Goal: Check status: Check status

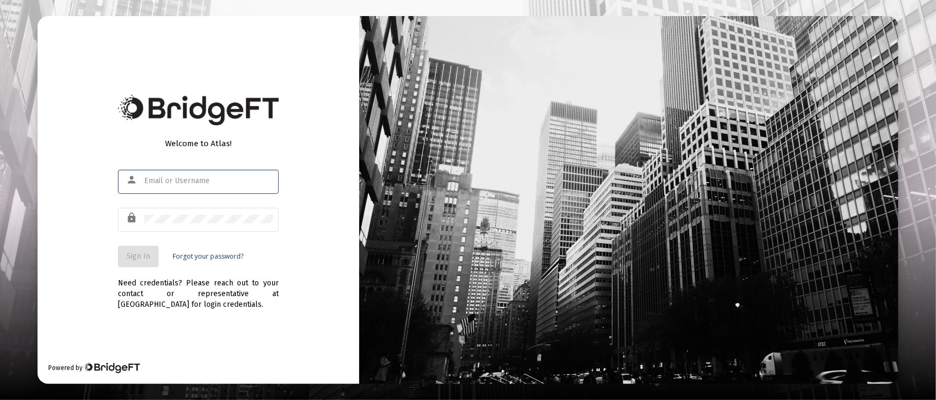
type input "tom@eamoncap.com"
click at [148, 250] on button "Sign In" at bounding box center [138, 256] width 41 height 21
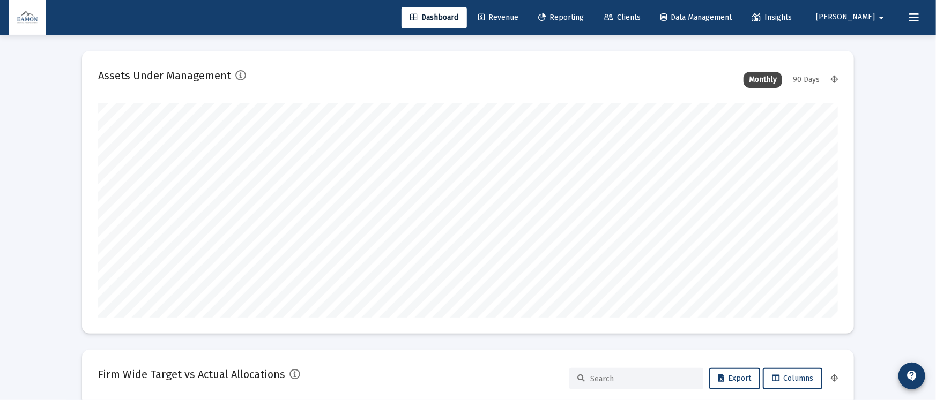
type input "[DATE]"
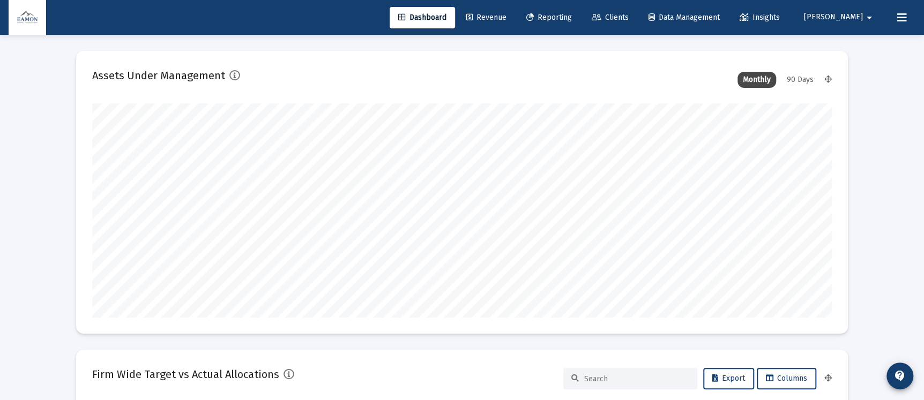
scroll to position [214, 345]
click at [580, 8] on link "Reporting" at bounding box center [549, 17] width 63 height 21
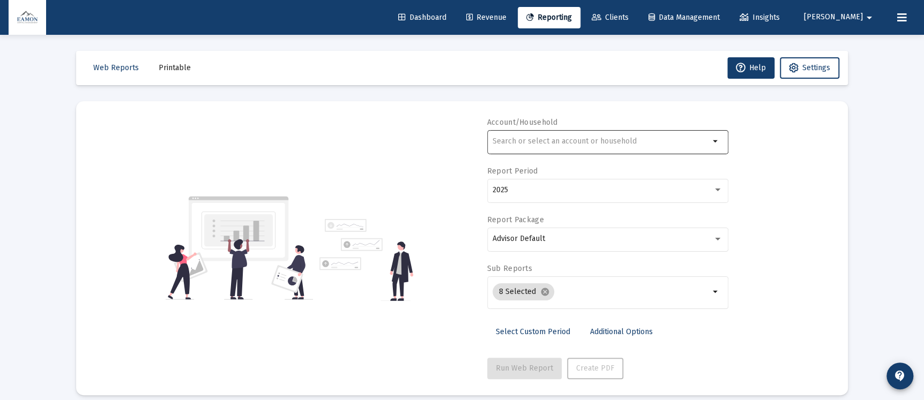
click at [566, 151] on div at bounding box center [601, 141] width 217 height 26
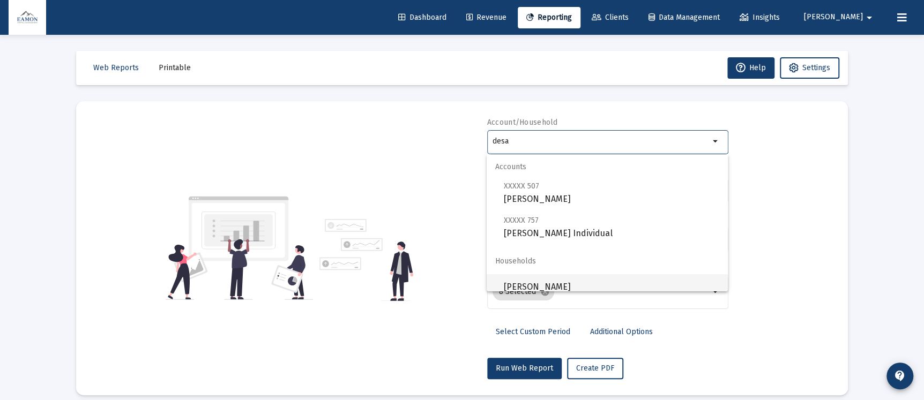
click at [539, 276] on span "[PERSON_NAME]" at bounding box center [611, 287] width 215 height 26
type input "[PERSON_NAME]"
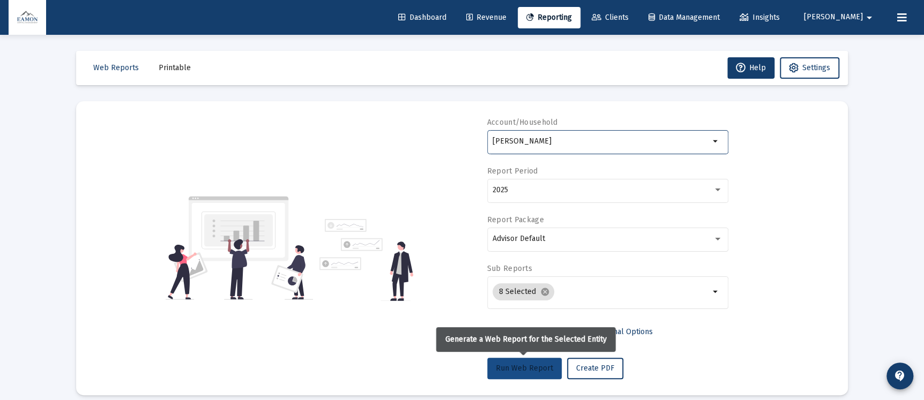
click at [530, 370] on span "Run Web Report" at bounding box center [524, 368] width 57 height 9
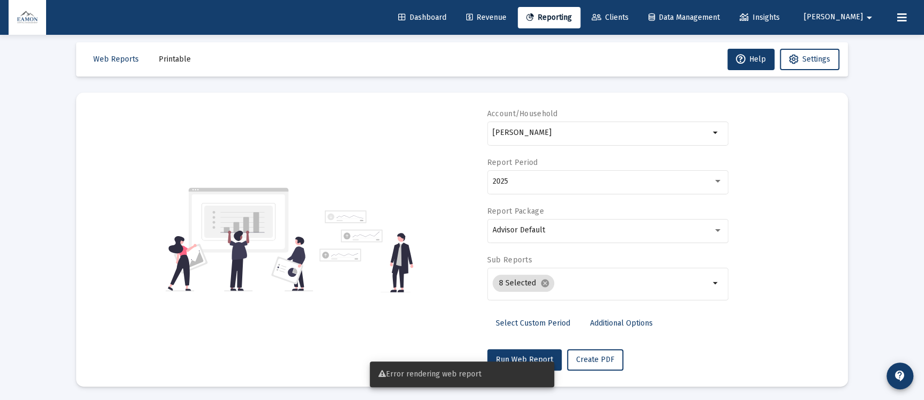
scroll to position [11, 0]
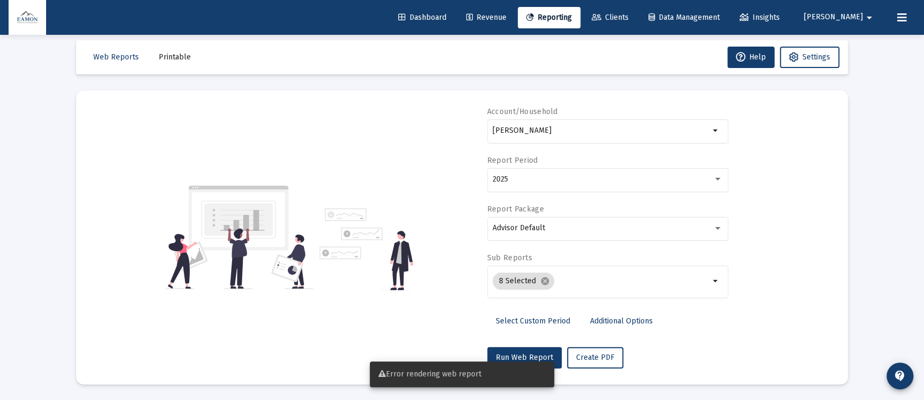
click at [548, 358] on div "Error rendering web report" at bounding box center [462, 374] width 210 height 51
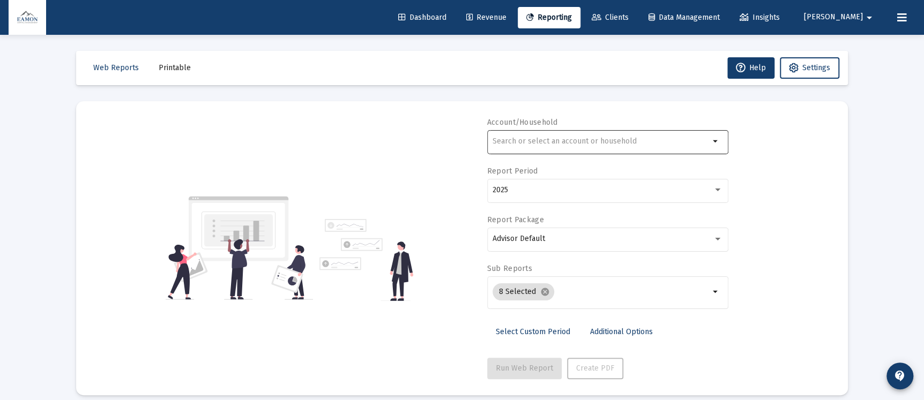
click at [569, 132] on div at bounding box center [601, 141] width 217 height 26
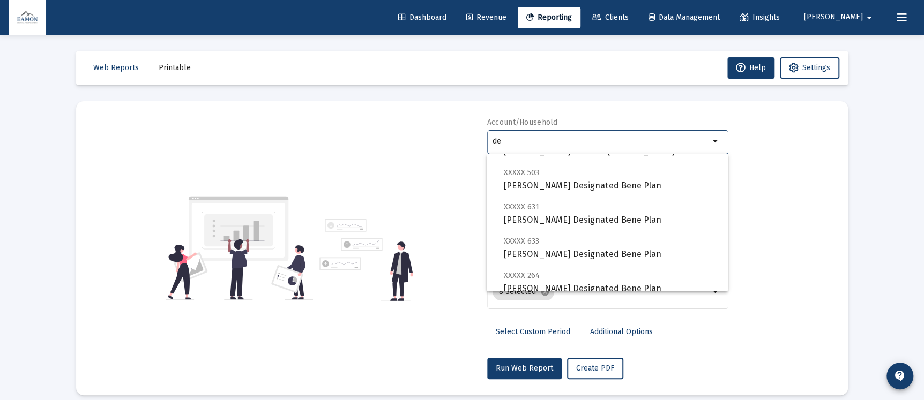
scroll to position [240, 0]
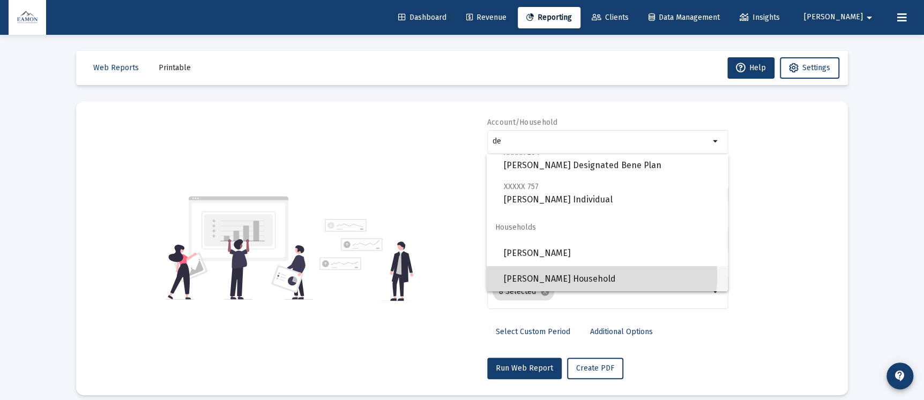
click at [561, 275] on span "[PERSON_NAME] Household" at bounding box center [611, 279] width 215 height 26
type input "[PERSON_NAME] Household"
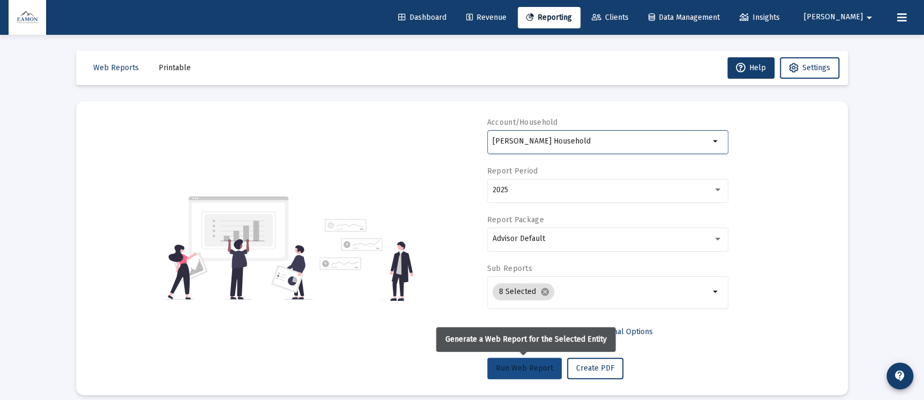
click at [531, 373] on button "Run Web Report" at bounding box center [524, 368] width 75 height 21
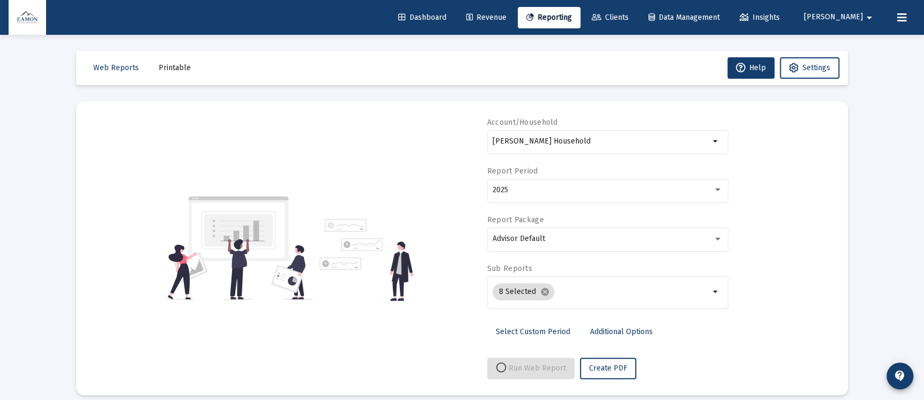
select select "View all"
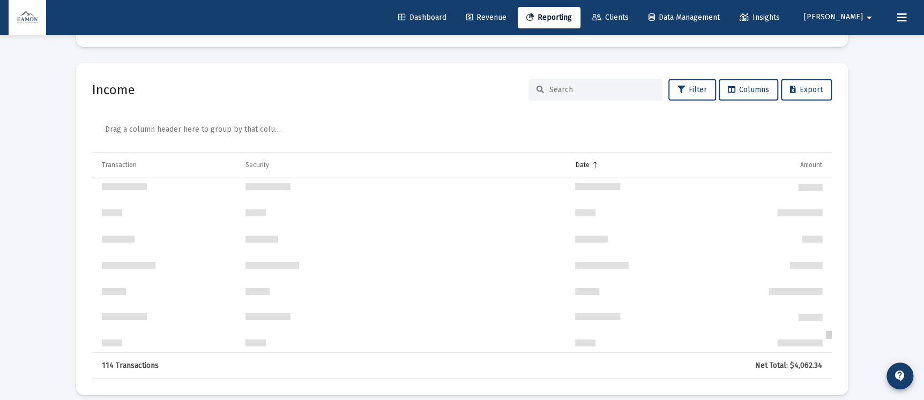
scroll to position [2550, 0]
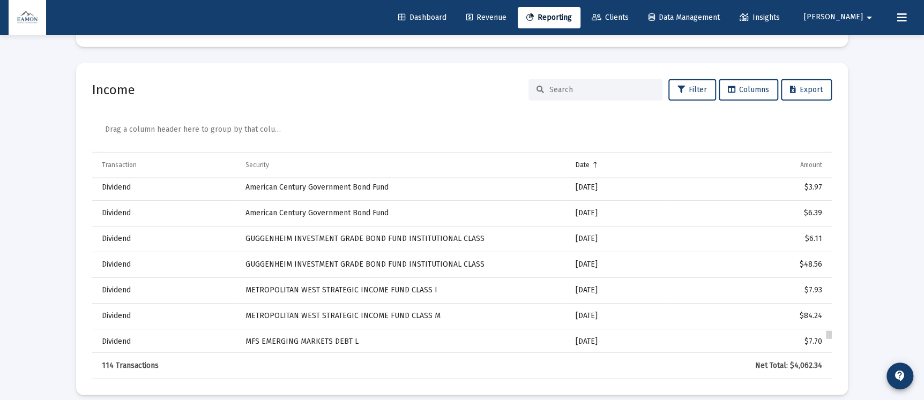
drag, startPoint x: 829, startPoint y: 184, endPoint x: 836, endPoint y: 368, distance: 183.5
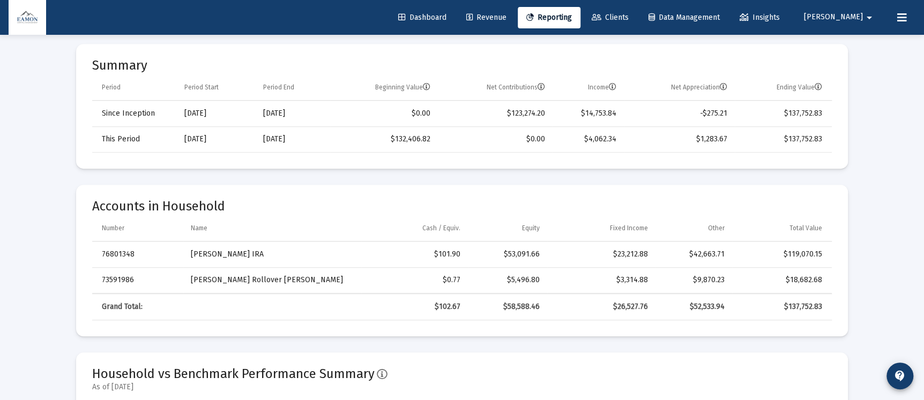
scroll to position [0, 0]
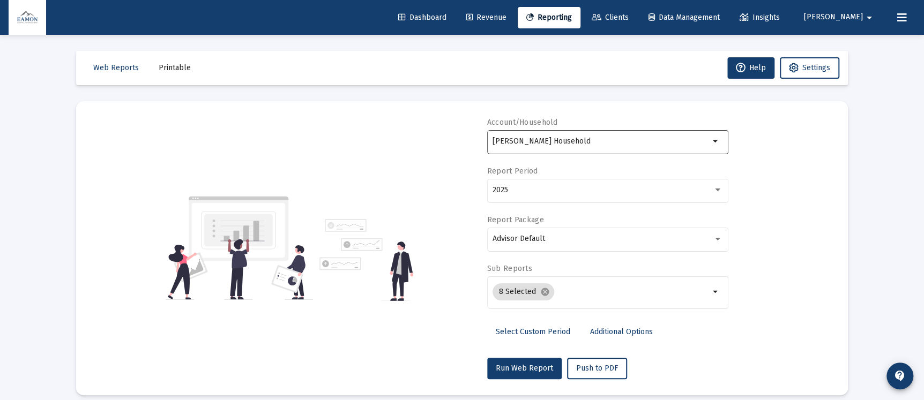
click at [599, 146] on div "[PERSON_NAME] Household" at bounding box center [601, 141] width 217 height 26
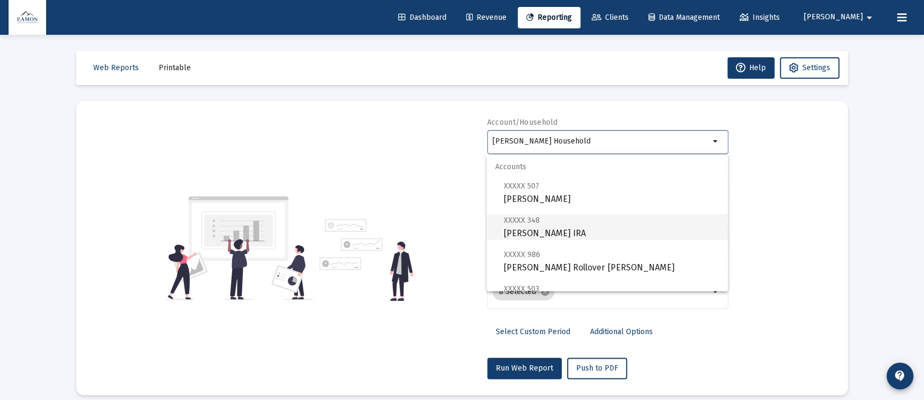
scroll to position [240, 0]
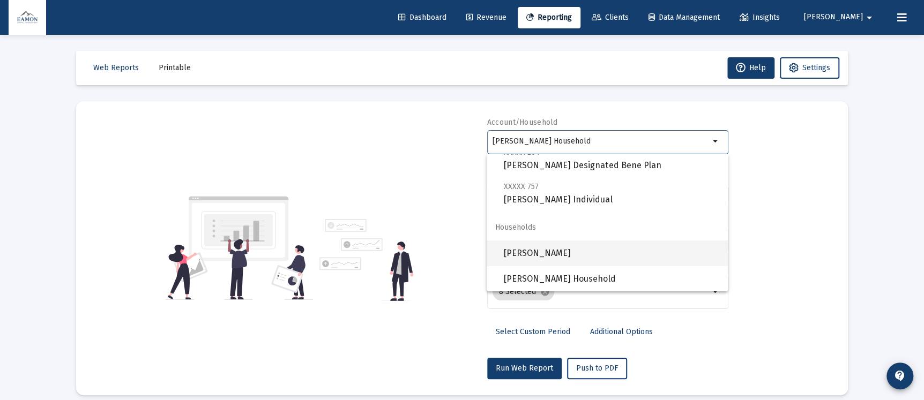
click at [554, 243] on span "[PERSON_NAME]" at bounding box center [611, 254] width 215 height 26
type input "[PERSON_NAME]"
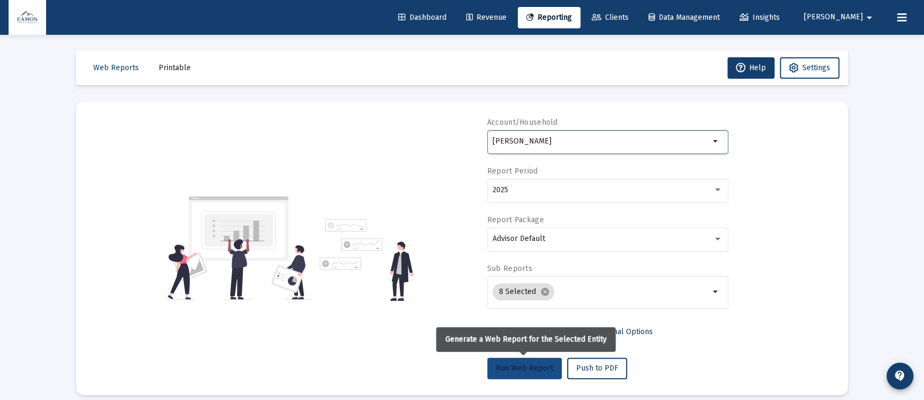
click at [519, 364] on span "Run Web Report" at bounding box center [524, 368] width 57 height 9
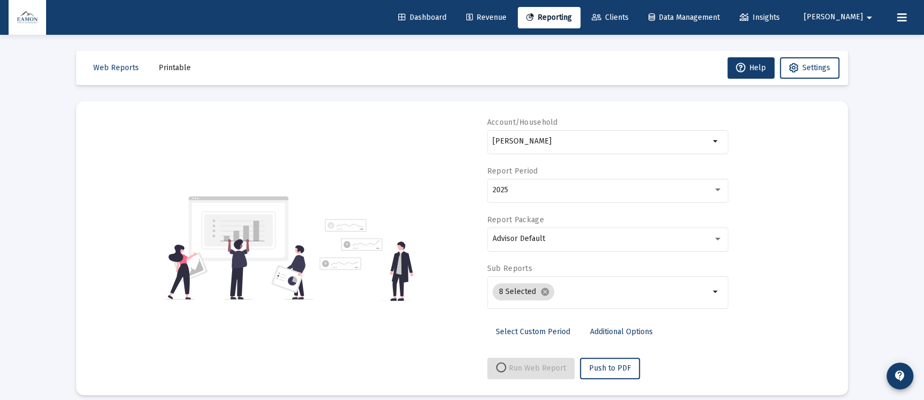
select select "View all"
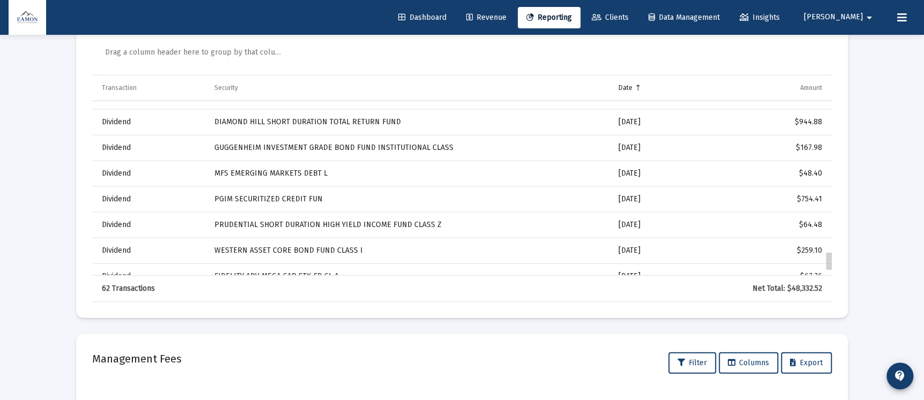
scroll to position [1420, 0]
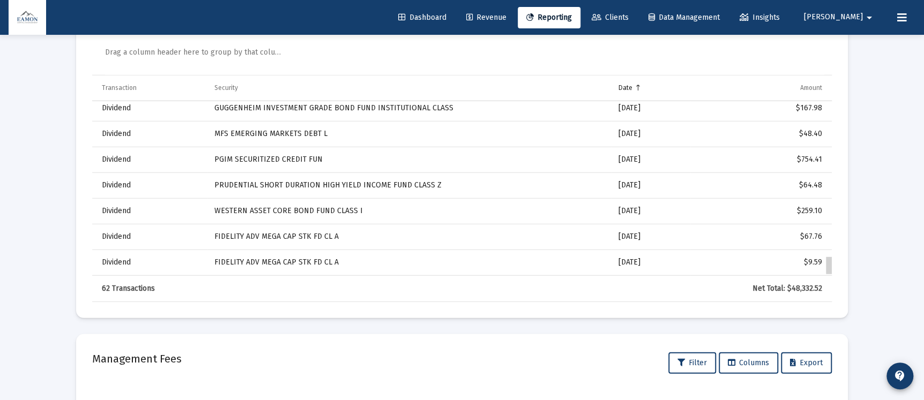
drag, startPoint x: 830, startPoint y: 262, endPoint x: 828, endPoint y: 284, distance: 22.0
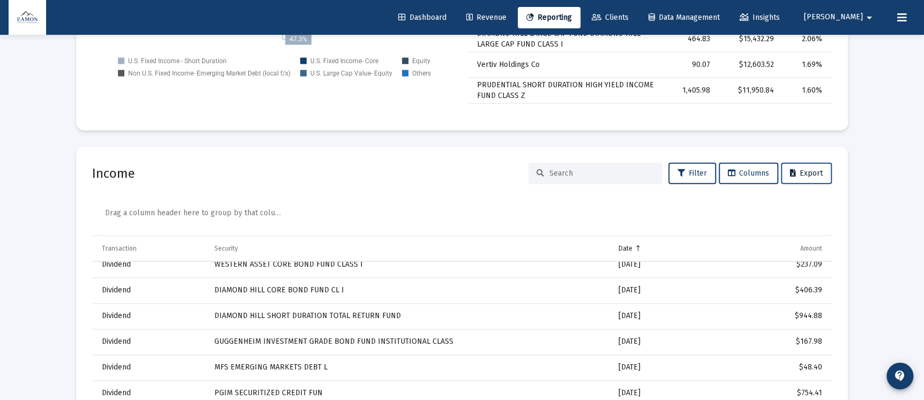
click at [814, 165] on button "Export" at bounding box center [806, 173] width 51 height 21
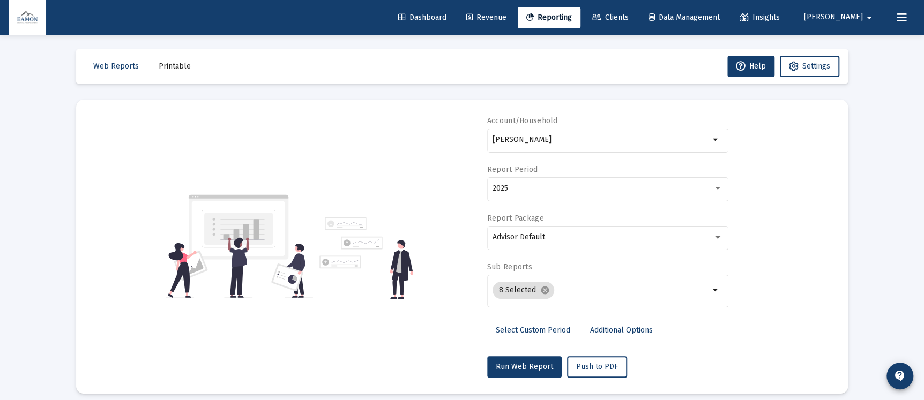
scroll to position [0, 0]
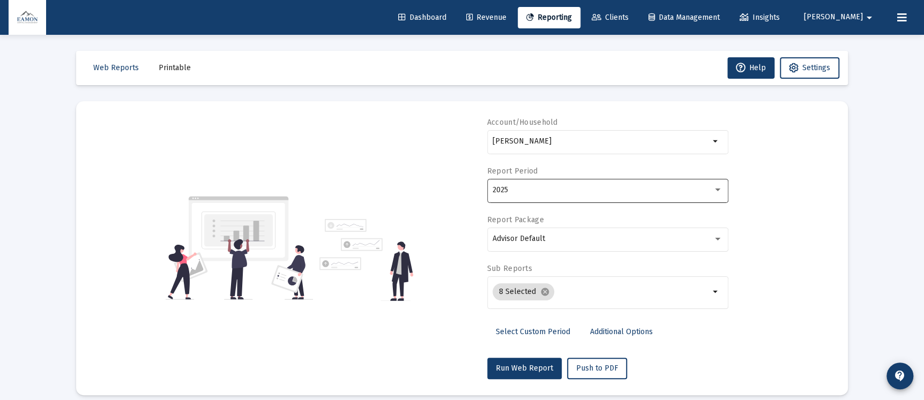
click at [590, 185] on div "2025" at bounding box center [608, 190] width 230 height 26
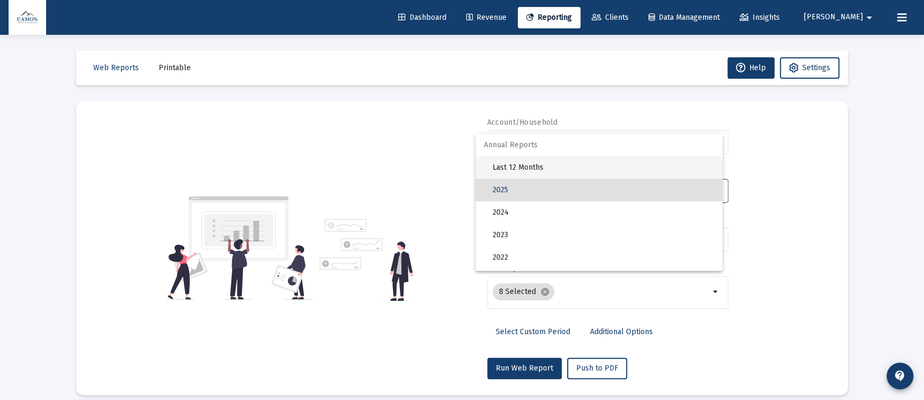
click at [531, 166] on span "Last 12 Months" at bounding box center [603, 168] width 221 height 23
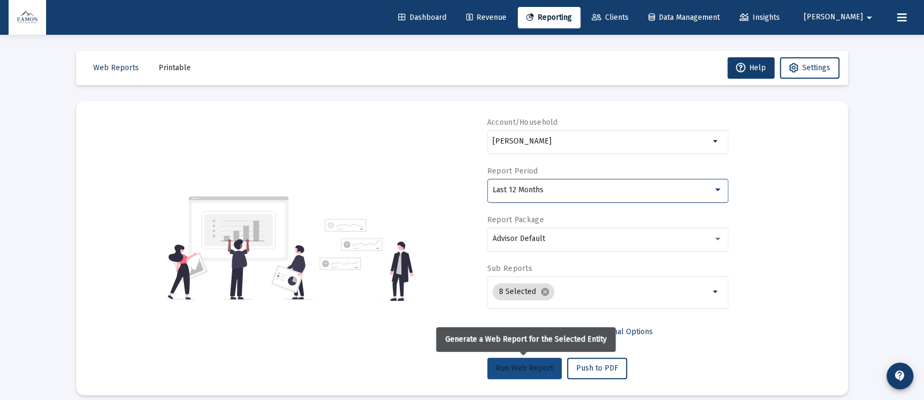
click at [537, 368] on span "Run Web Report" at bounding box center [524, 368] width 57 height 9
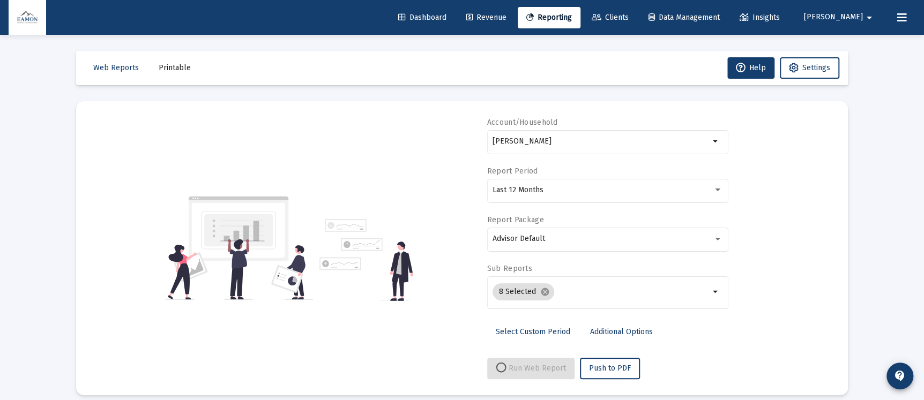
select select "View all"
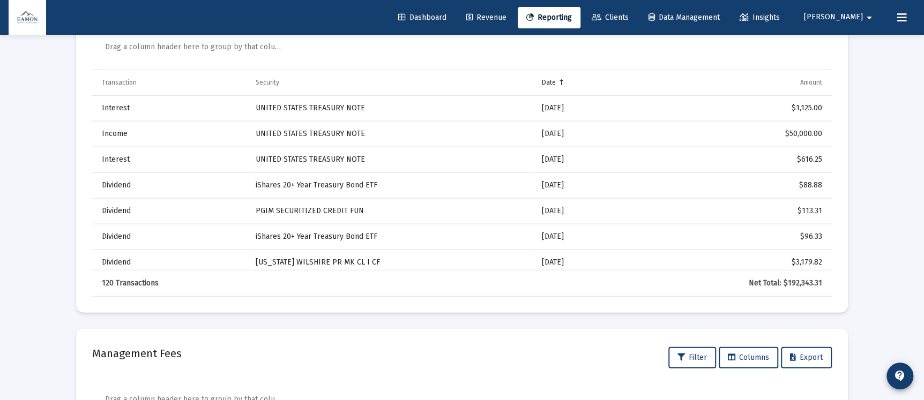
scroll to position [1528, 0]
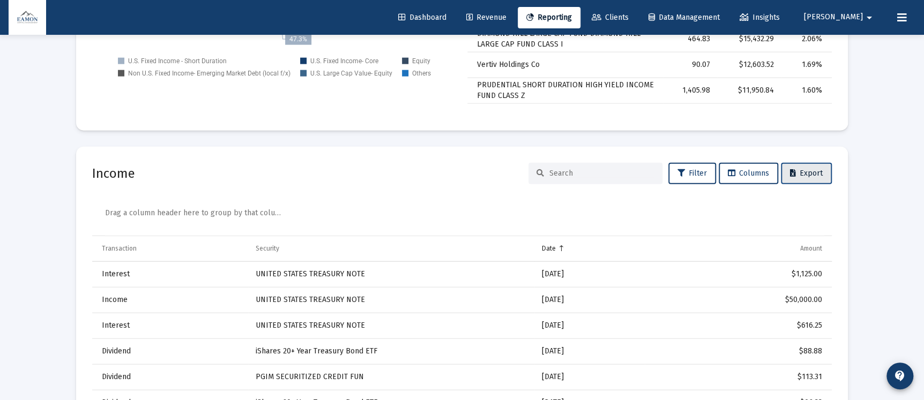
click at [809, 169] on span "Export" at bounding box center [806, 173] width 33 height 9
